Goal: Task Accomplishment & Management: Manage account settings

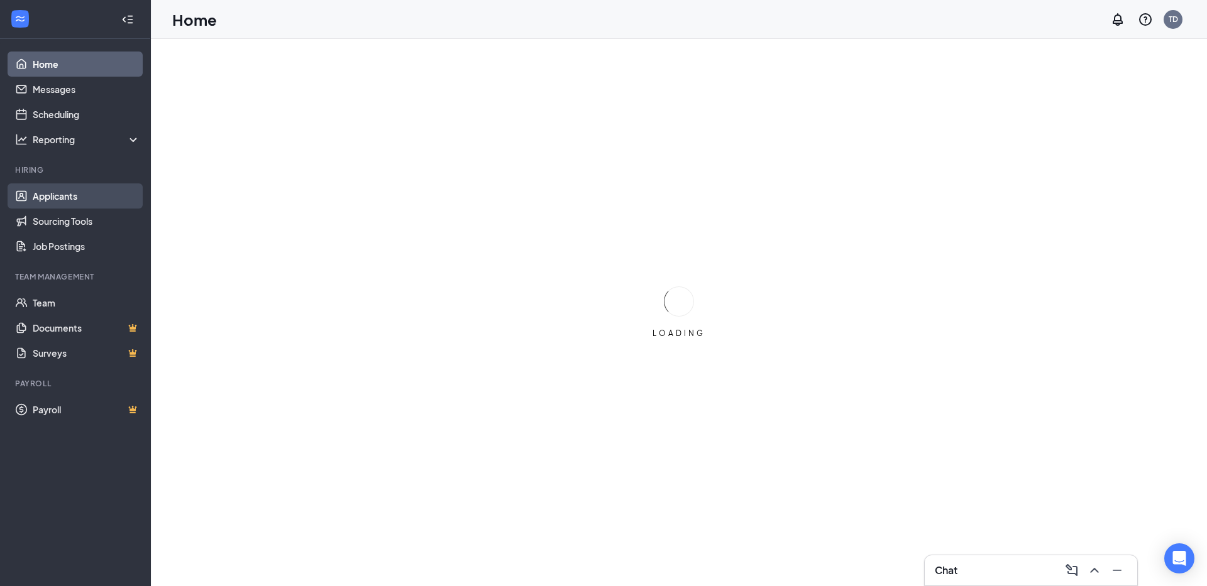
click at [41, 193] on link "Applicants" at bounding box center [86, 196] width 107 height 25
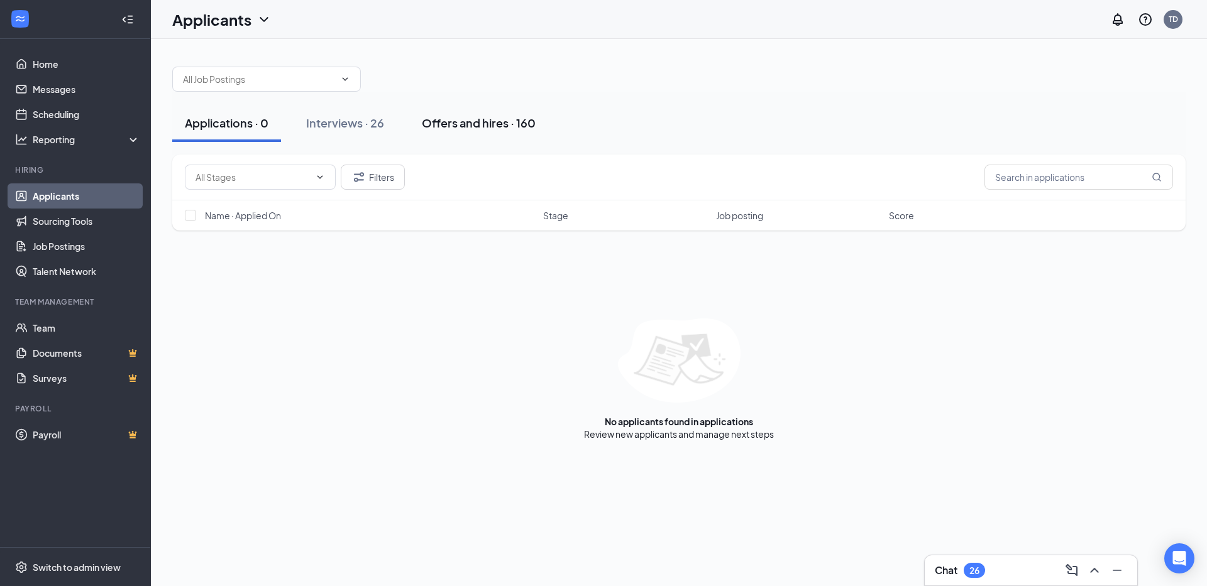
click at [476, 128] on div "Offers and hires · 160" at bounding box center [479, 123] width 114 height 16
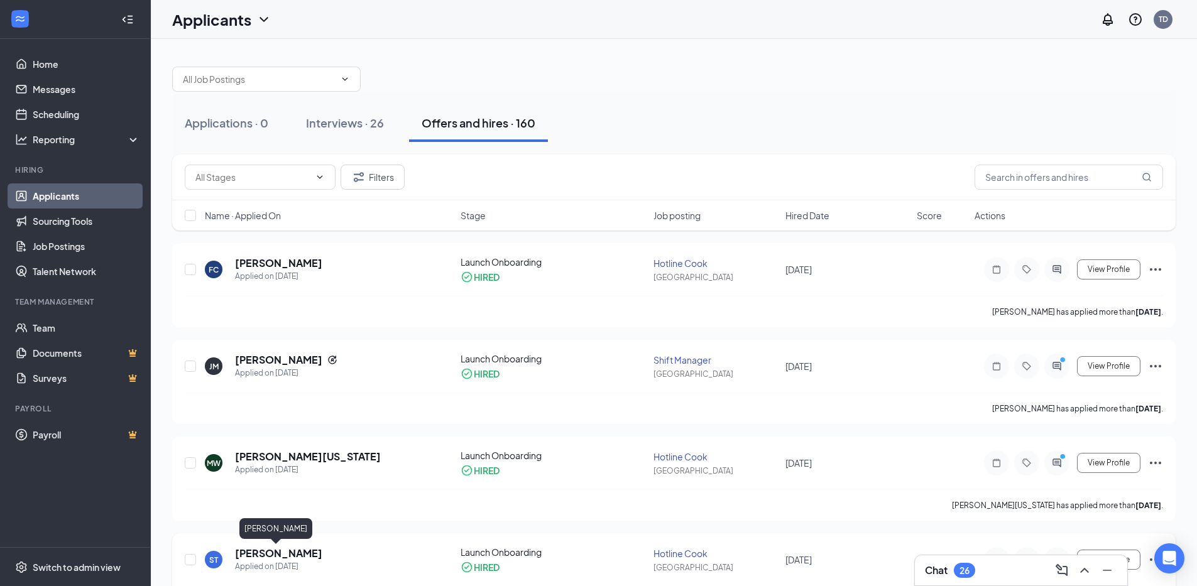
click at [290, 555] on h5 "[PERSON_NAME]" at bounding box center [278, 554] width 87 height 14
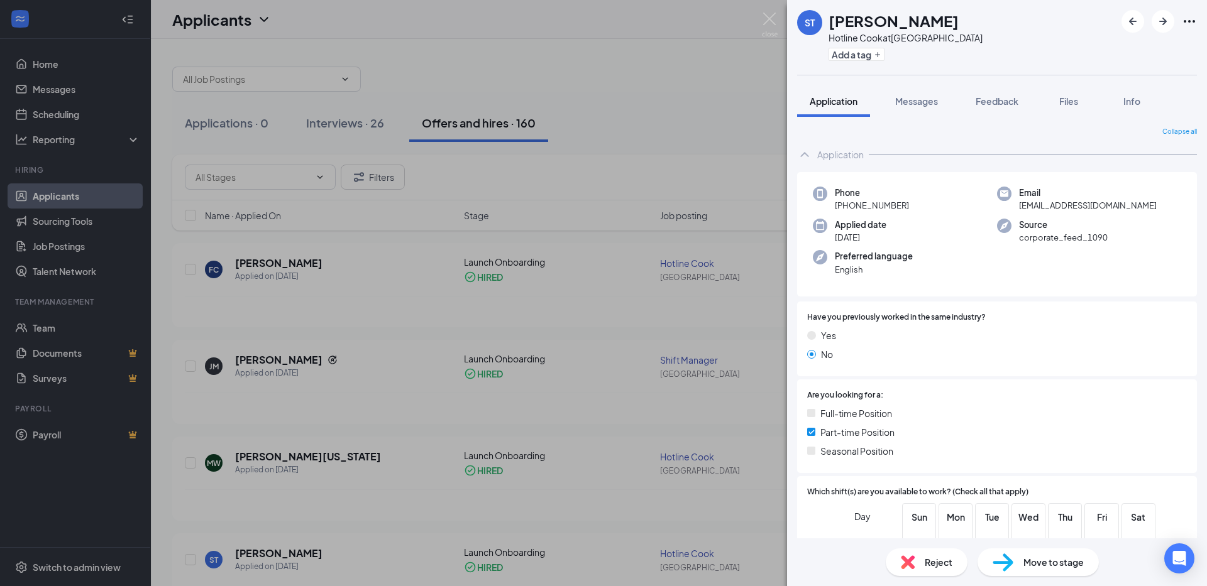
drag, startPoint x: 963, startPoint y: 177, endPoint x: 990, endPoint y: 53, distance: 126.1
drag, startPoint x: 990, startPoint y: 53, endPoint x: 954, endPoint y: 224, distance: 174.1
click at [952, 223] on div "Applied date [DATE]" at bounding box center [905, 232] width 184 height 26
click at [1053, 204] on span "[EMAIL_ADDRESS][DOMAIN_NAME]" at bounding box center [1088, 205] width 138 height 13
click at [1054, 204] on span "[EMAIL_ADDRESS][DOMAIN_NAME]" at bounding box center [1088, 205] width 138 height 13
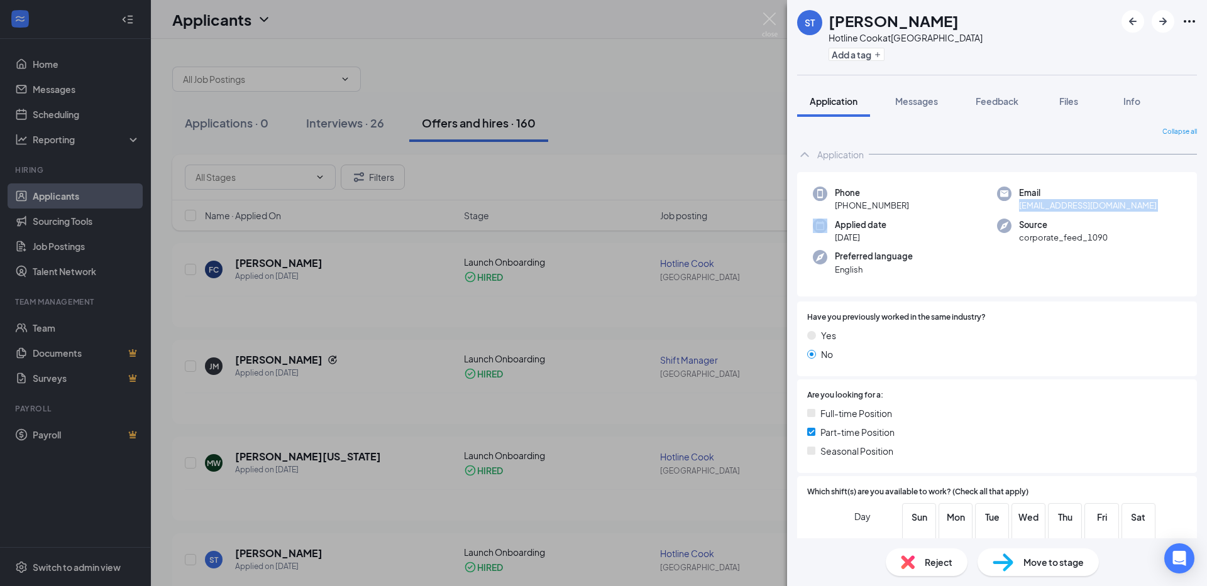
click at [1054, 204] on span "[EMAIL_ADDRESS][DOMAIN_NAME]" at bounding box center [1088, 205] width 138 height 13
copy span "[EMAIL_ADDRESS][DOMAIN_NAME]"
